Goal: Task Accomplishment & Management: Manage account settings

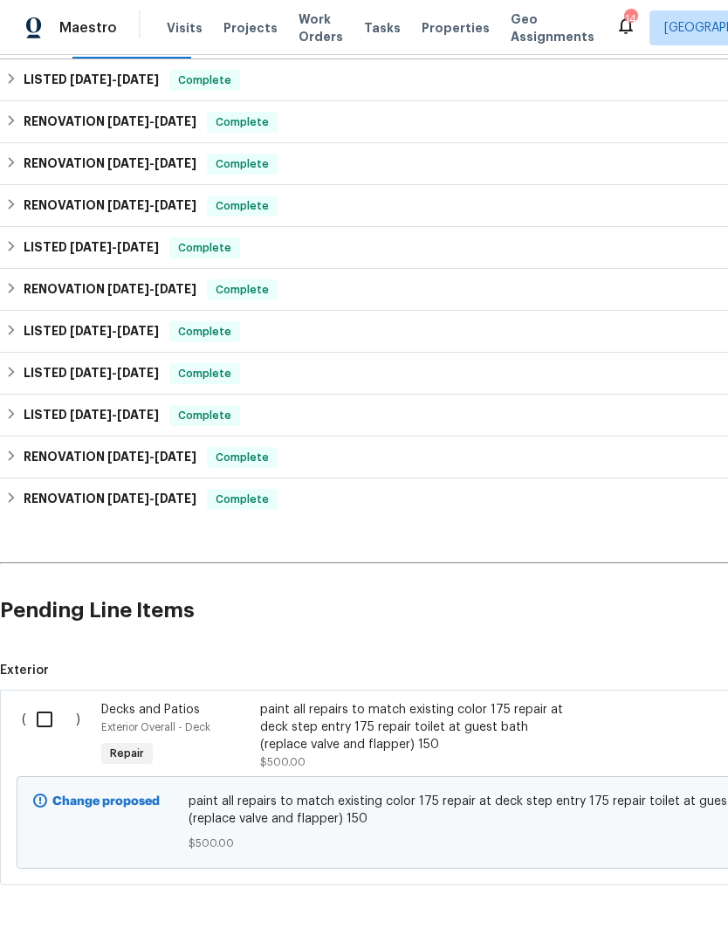
scroll to position [257, 0]
click at [40, 715] on input "checkbox" at bounding box center [51, 720] width 50 height 37
checkbox input "true"
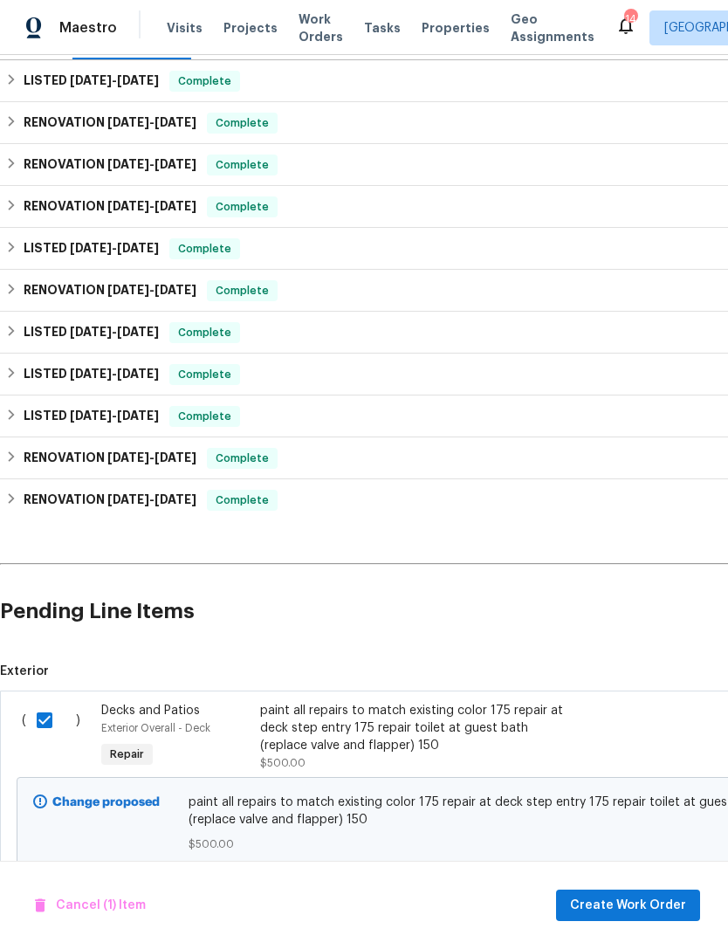
click at [422, 724] on div "paint all repairs to match existing color 175 repair at deck step entry 175 rep…" at bounding box center [413, 728] width 307 height 52
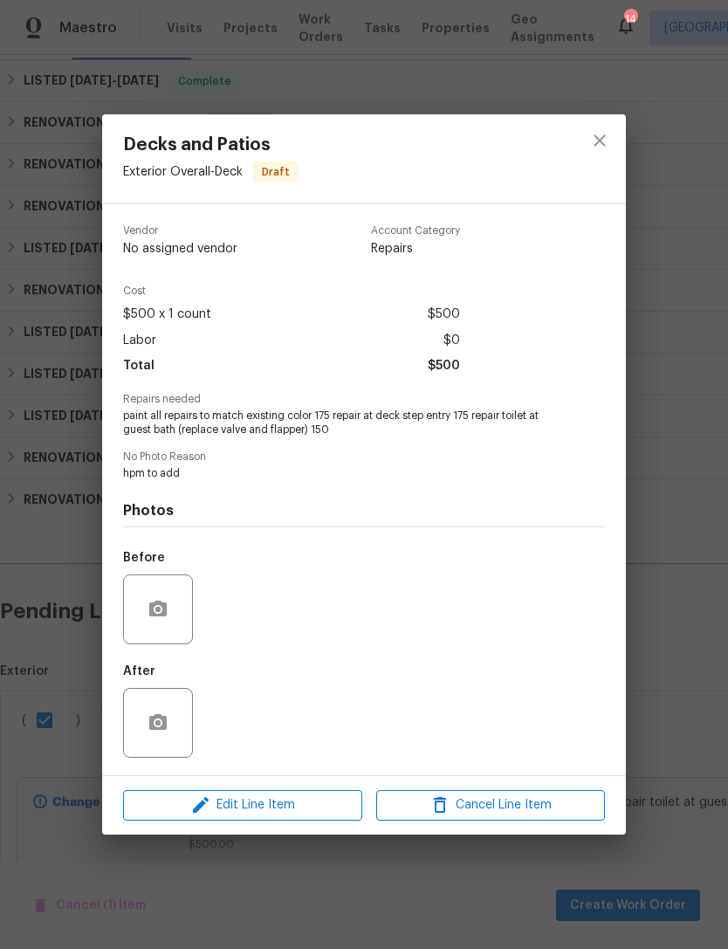
click at [183, 601] on div at bounding box center [158, 609] width 70 height 70
click at [154, 612] on icon "button" at bounding box center [157, 609] width 17 height 16
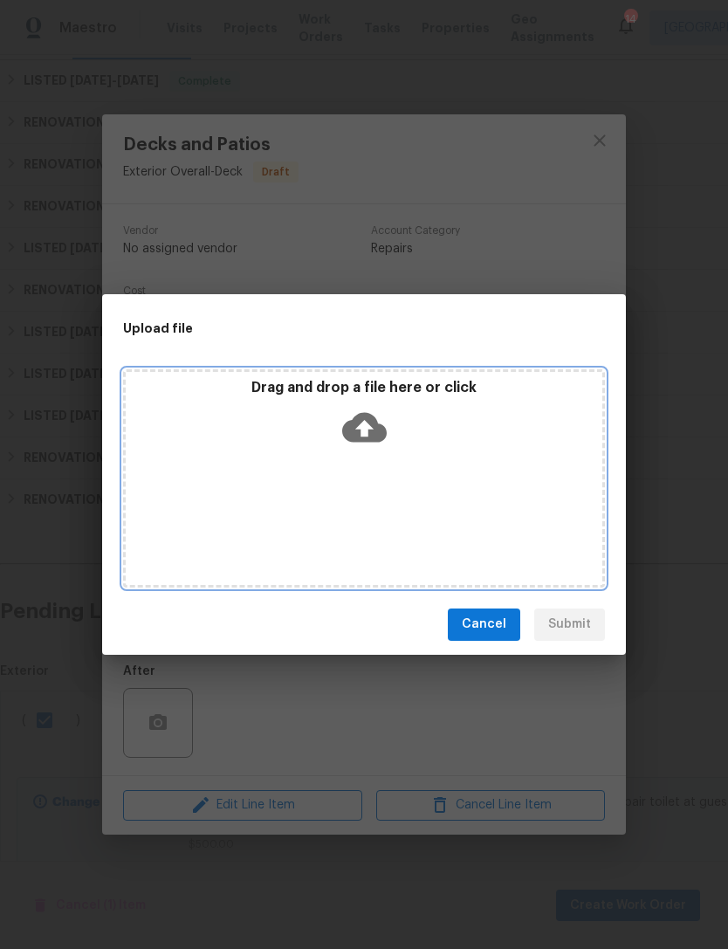
click at [367, 432] on icon at bounding box center [364, 427] width 45 height 45
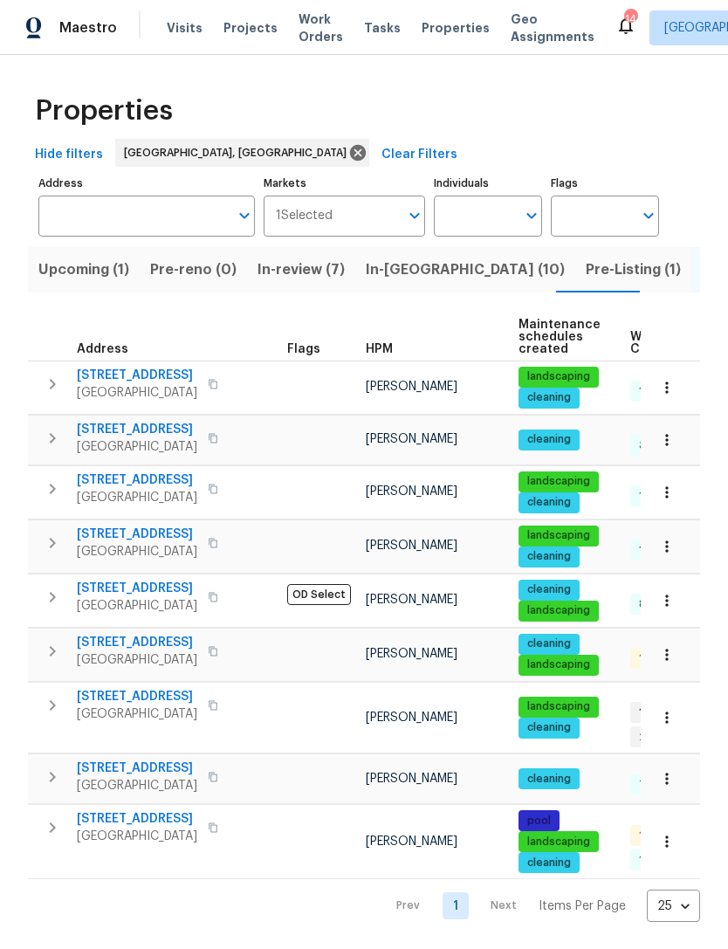
click at [175, 438] on span "1409 Ocean Dunes Cir" at bounding box center [137, 429] width 120 height 17
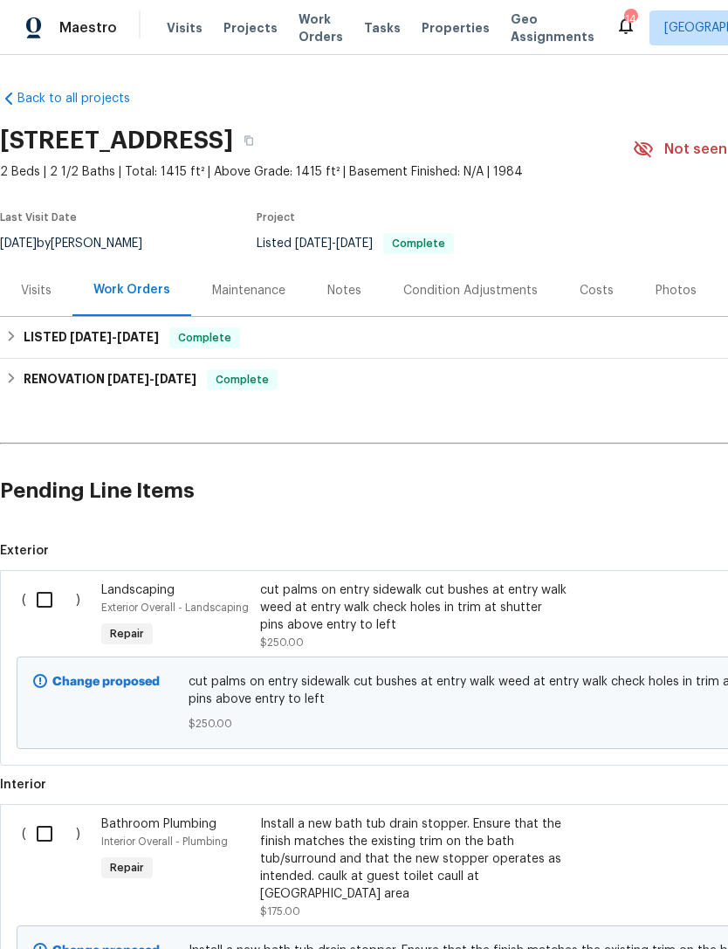
click at [43, 609] on input "checkbox" at bounding box center [51, 599] width 50 height 37
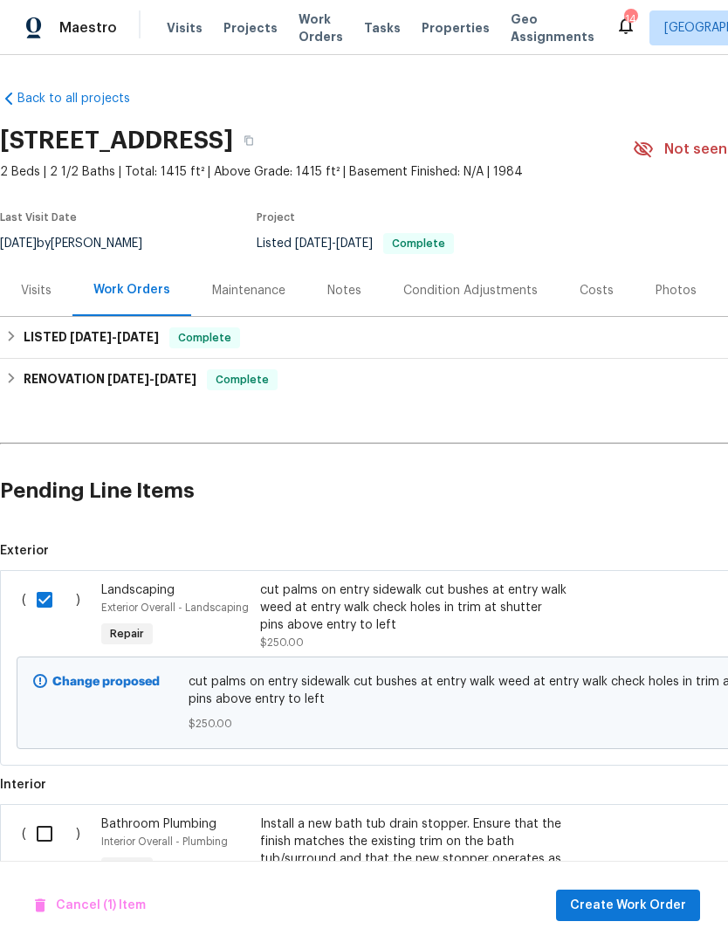
click at [48, 607] on input "checkbox" at bounding box center [51, 599] width 50 height 37
checkbox input "false"
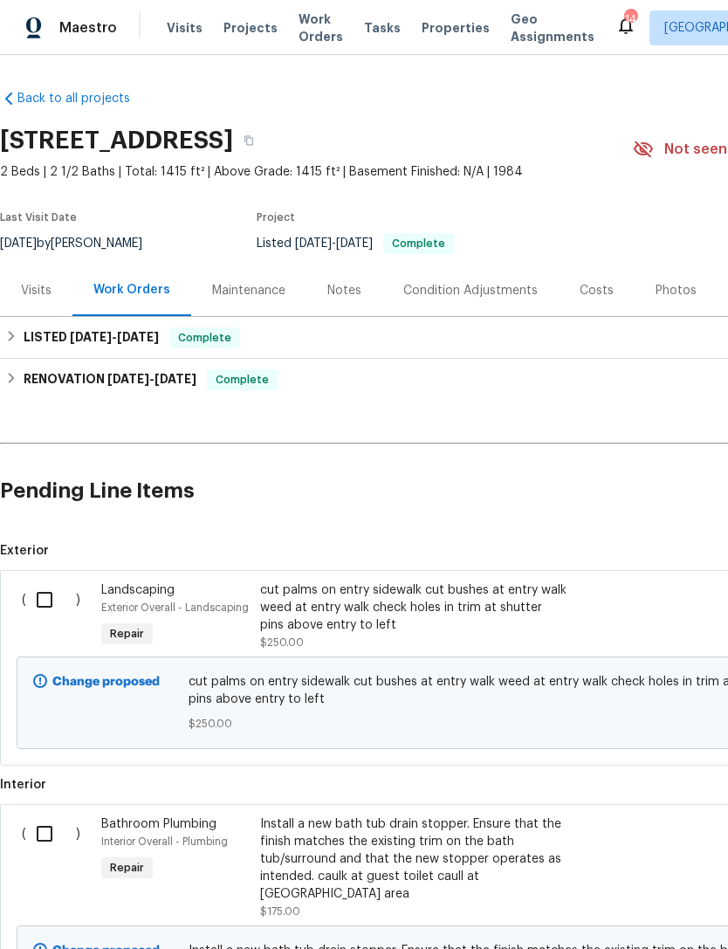
click at [403, 592] on div "cut palms on entry sidewalk cut bushes at entry walk weed at entry walk check h…" at bounding box center [413, 607] width 307 height 52
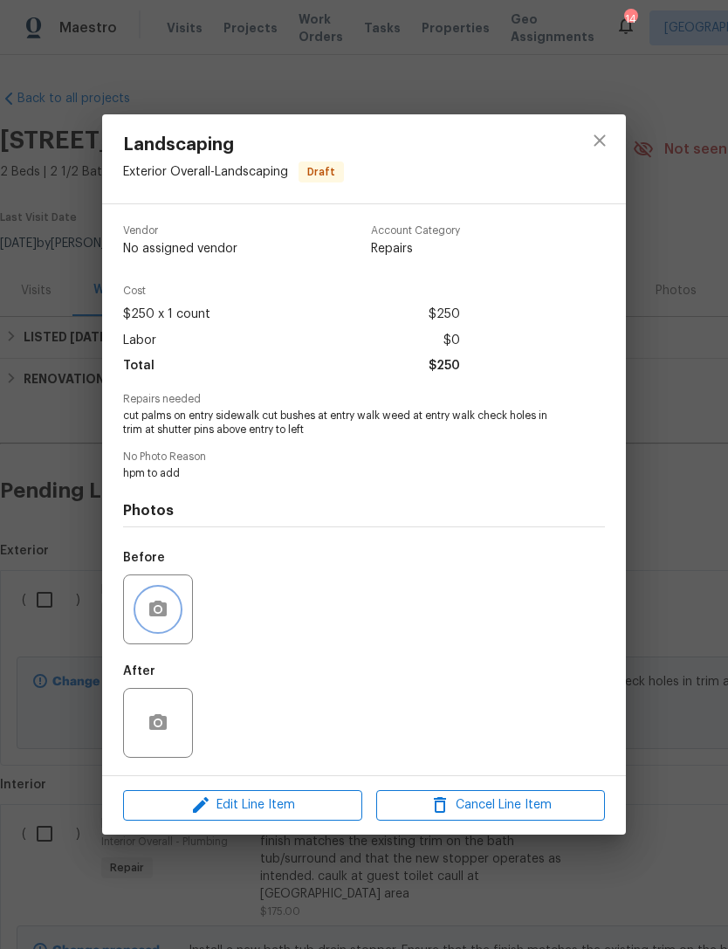
click at [158, 600] on button "button" at bounding box center [158, 609] width 42 height 42
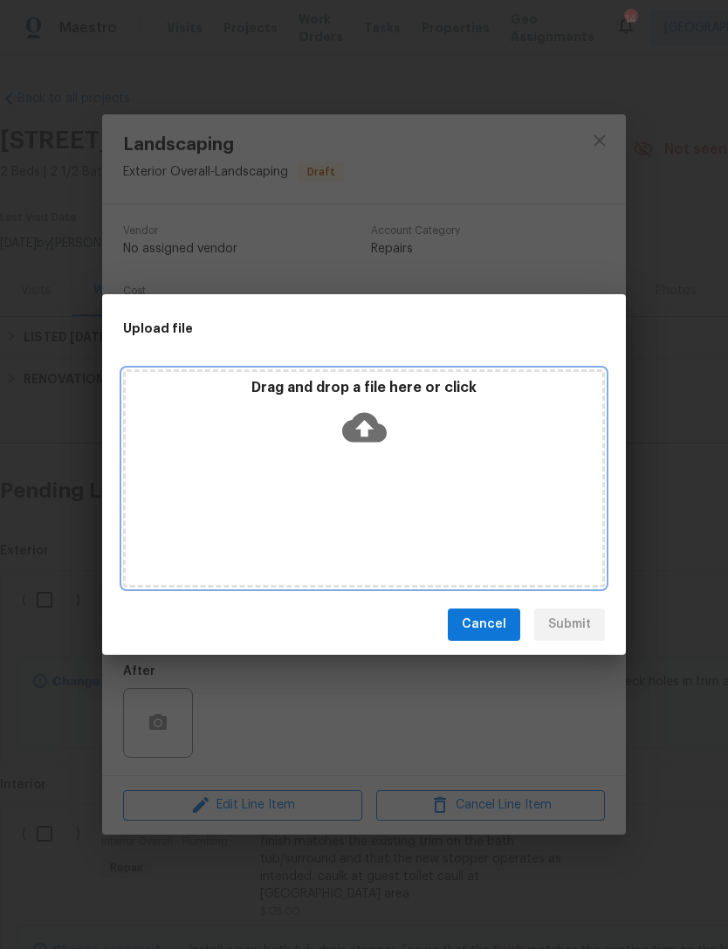
click at [374, 420] on icon at bounding box center [364, 427] width 45 height 30
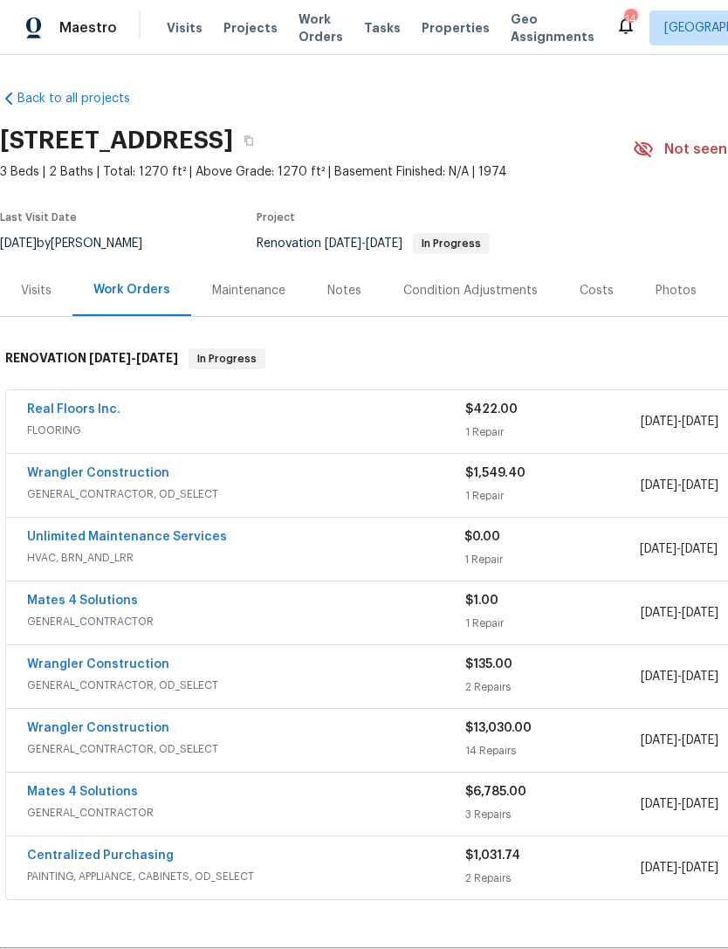
click at [424, 32] on span "Properties" at bounding box center [456, 27] width 68 height 17
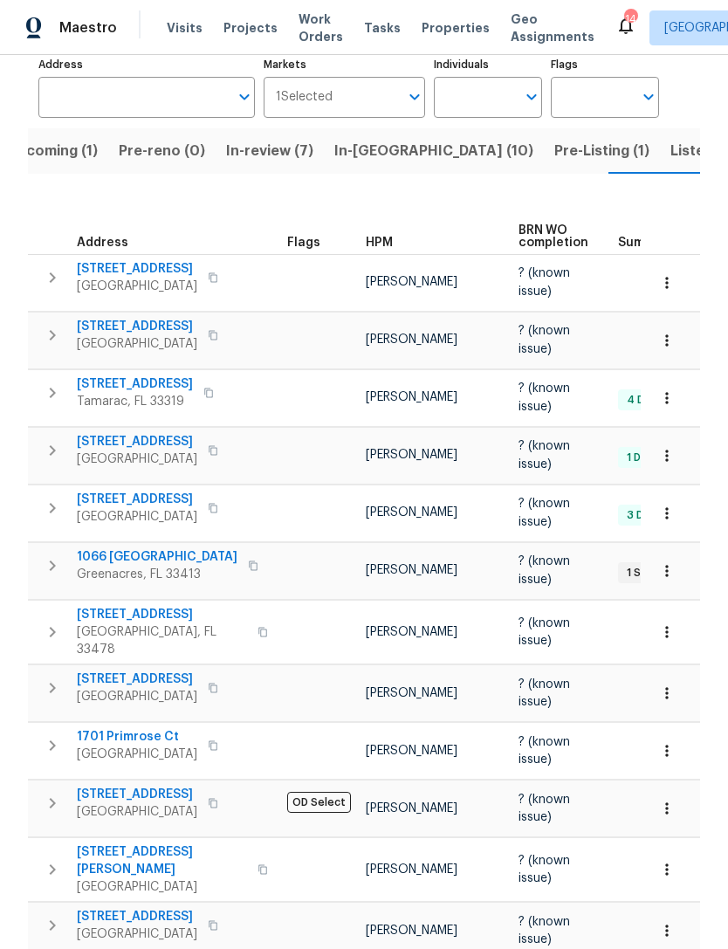
click at [660, 138] on button "Listed (9)" at bounding box center [703, 150] width 87 height 45
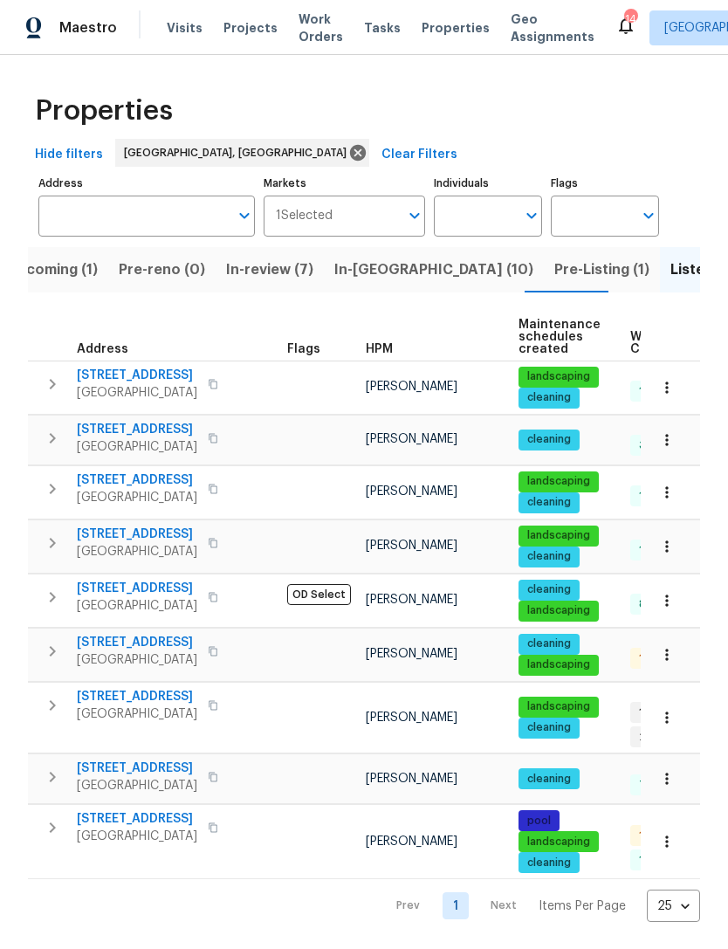
click at [554, 275] on span "Pre-Listing (1)" at bounding box center [601, 270] width 95 height 24
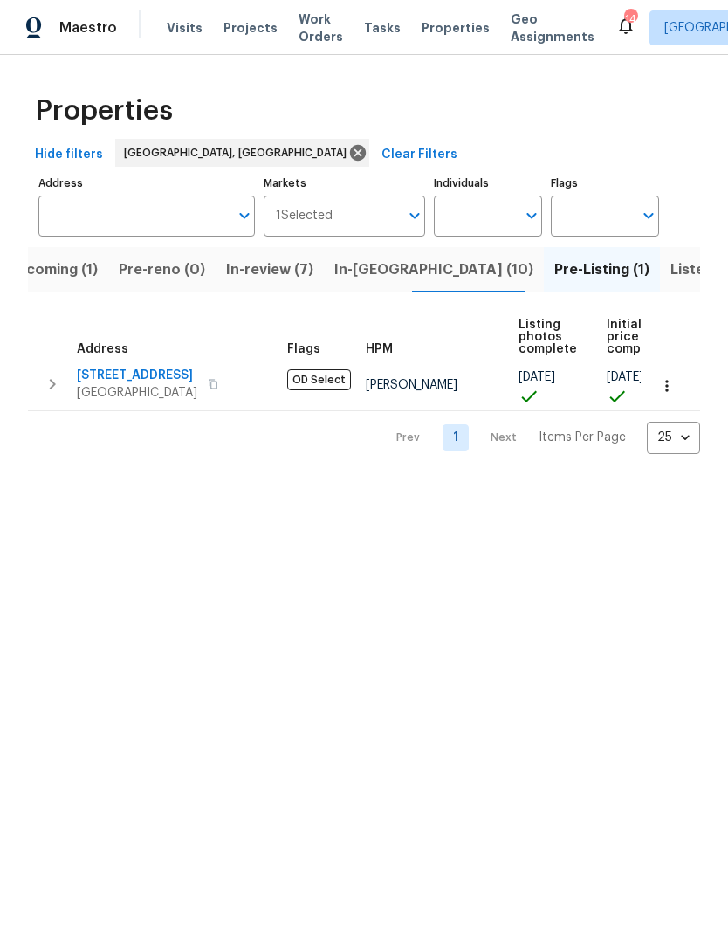
click at [375, 266] on span "In-[GEOGRAPHIC_DATA] (10)" at bounding box center [433, 270] width 199 height 24
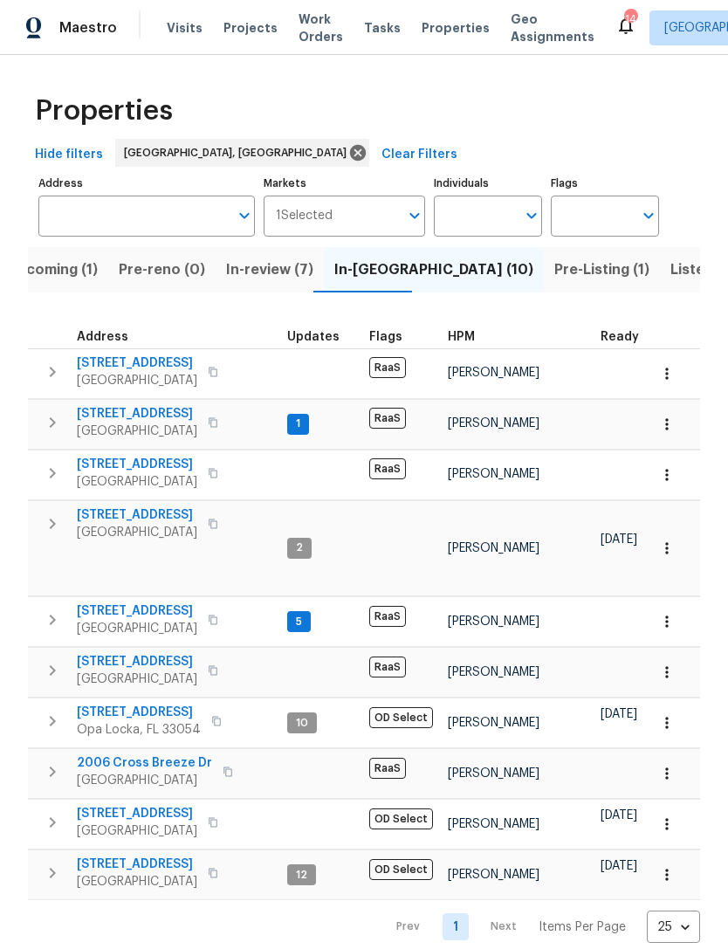
click at [264, 260] on span "In-review (7)" at bounding box center [269, 270] width 87 height 24
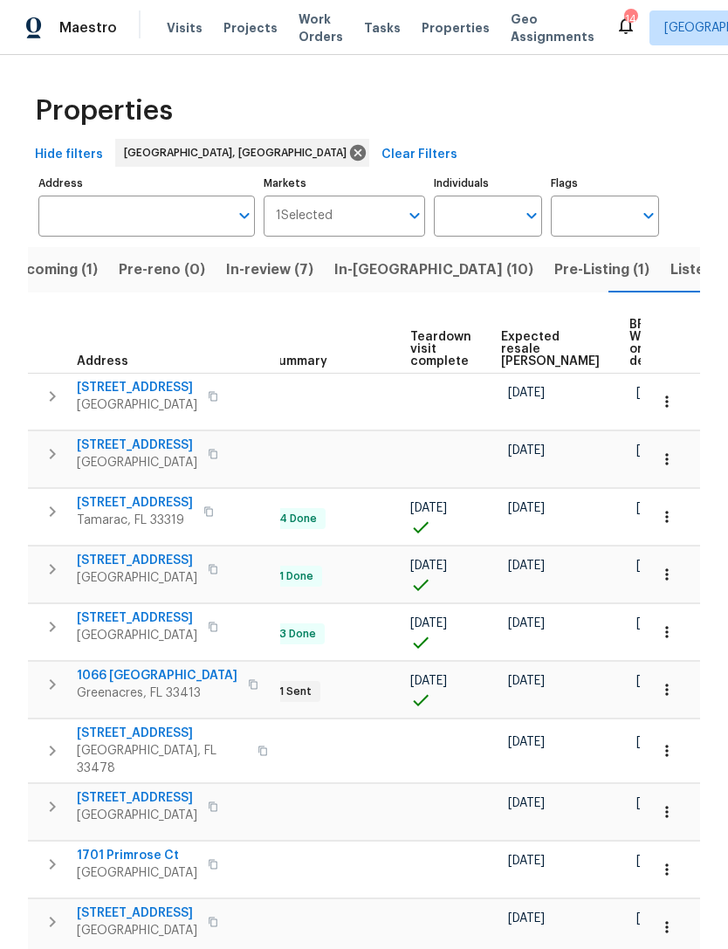
scroll to position [0, 352]
